Goal: Task Accomplishment & Management: Use online tool/utility

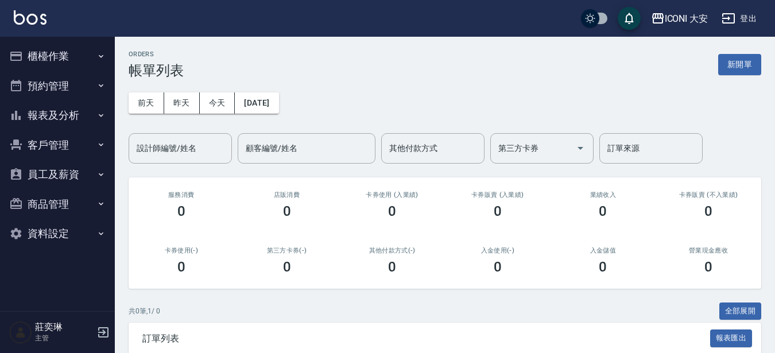
click at [60, 55] on button "櫃檯作業" at bounding box center [58, 56] width 106 height 30
click at [51, 54] on button "櫃檯作業" at bounding box center [58, 56] width 106 height 30
click at [56, 53] on button "櫃檯作業" at bounding box center [58, 56] width 106 height 30
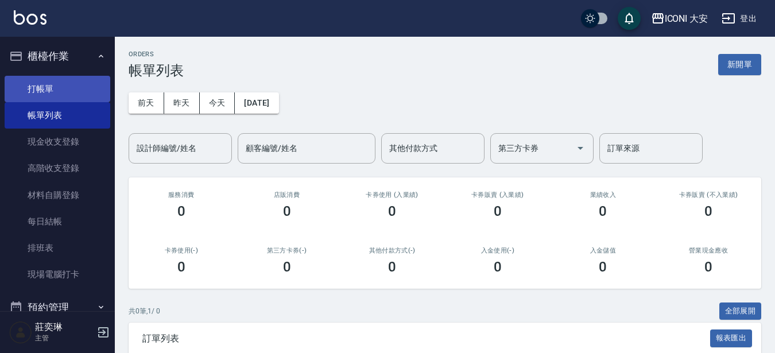
click at [63, 88] on link "打帳單" at bounding box center [58, 89] width 106 height 26
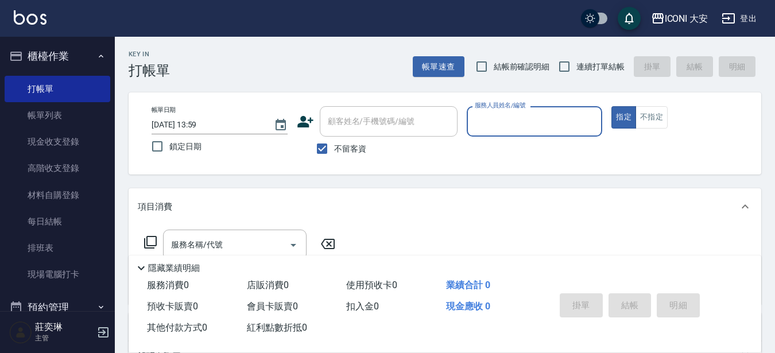
click at [544, 133] on div "服務人員姓名/編號" at bounding box center [535, 121] width 136 height 30
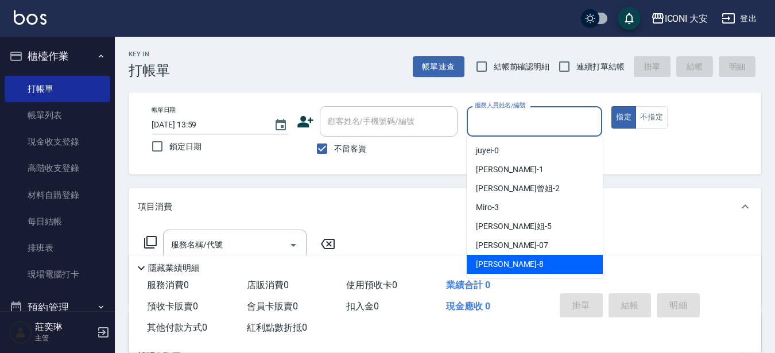
click at [479, 267] on span "Yulisa -8" at bounding box center [510, 264] width 68 height 12
type input "Yulisa-8"
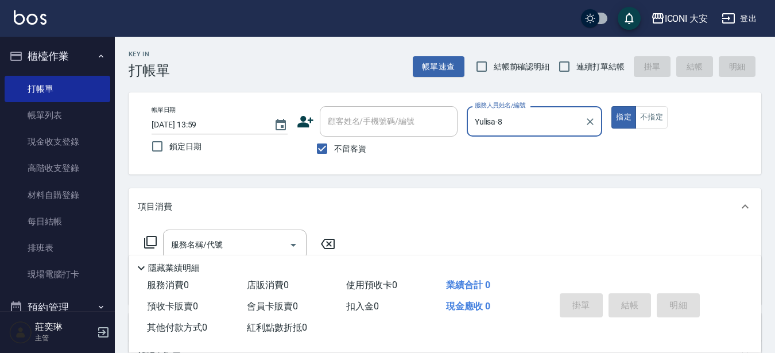
scroll to position [115, 0]
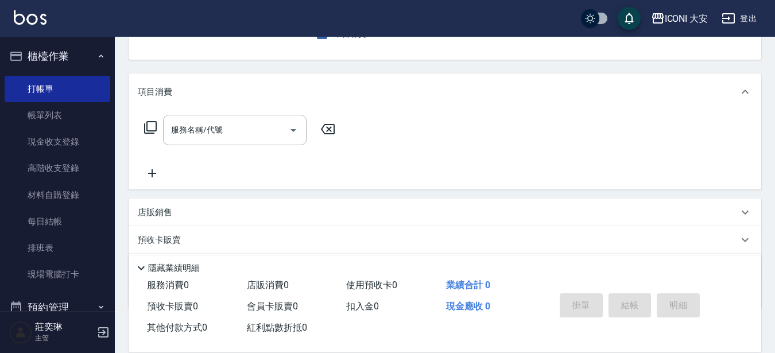
click at [152, 128] on icon at bounding box center [151, 128] width 14 height 14
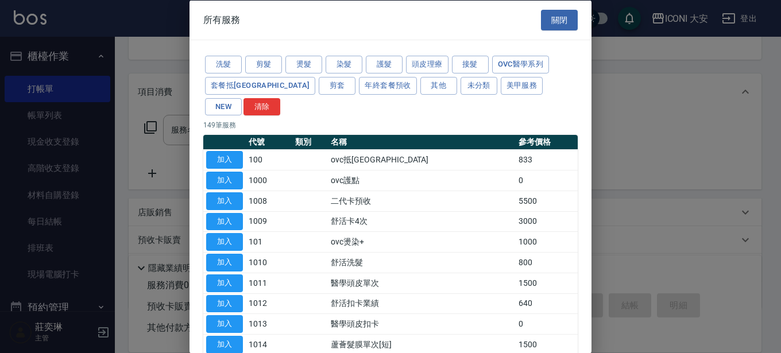
drag, startPoint x: 494, startPoint y: 89, endPoint x: 468, endPoint y: 95, distance: 26.5
click at [242, 98] on button "NEW" at bounding box center [223, 107] width 37 height 18
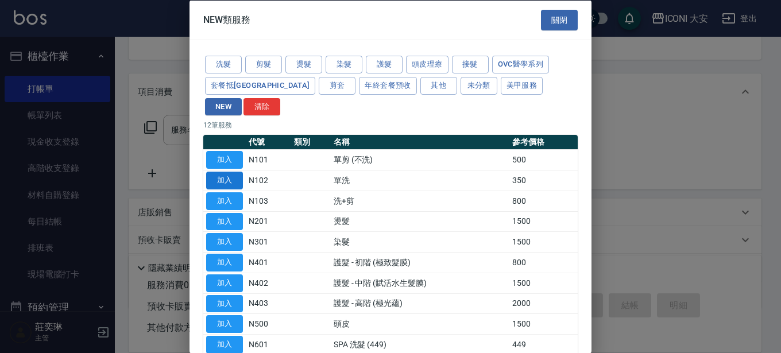
click at [234, 172] on button "加入" at bounding box center [224, 181] width 37 height 18
type input "單洗(N102)"
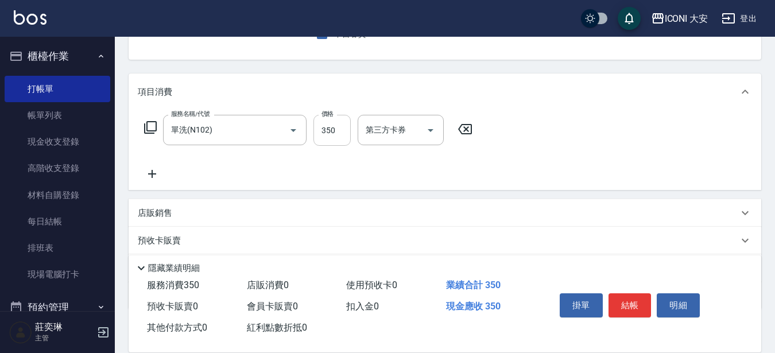
click at [339, 133] on input "350" at bounding box center [331, 130] width 37 height 31
type input "405"
click at [634, 296] on button "結帳" at bounding box center [630, 305] width 43 height 24
